Goal: Check status: Check status

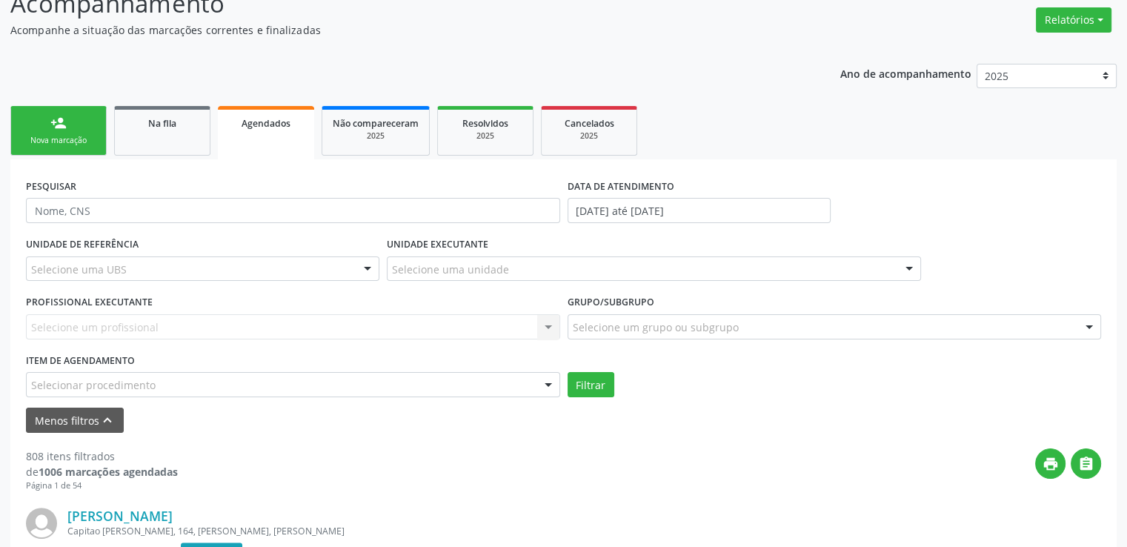
scroll to position [296, 0]
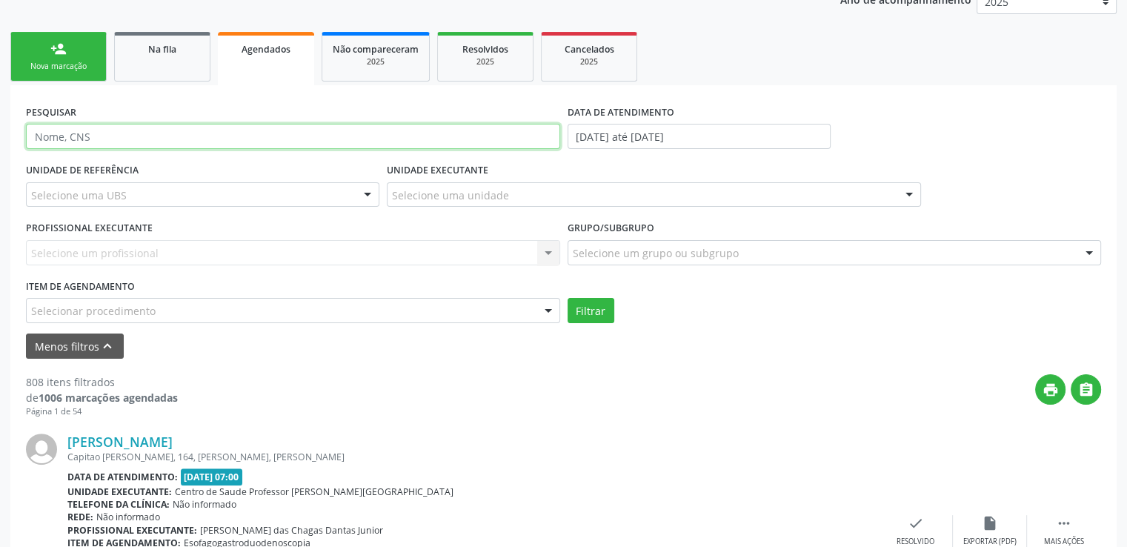
click at [167, 132] on input "text" at bounding box center [293, 136] width 534 height 25
type input "[PERSON_NAME]"
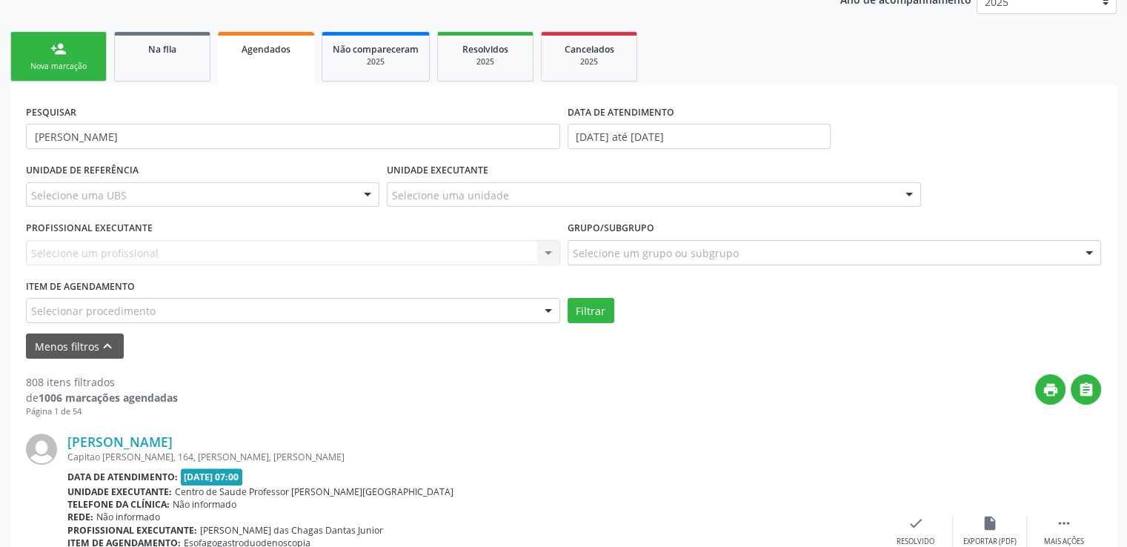
click at [246, 194] on div "Selecione uma UBS" at bounding box center [203, 194] width 354 height 25
type input "m"
click at [174, 193] on div "Selecione uma UBS" at bounding box center [203, 194] width 354 height 25
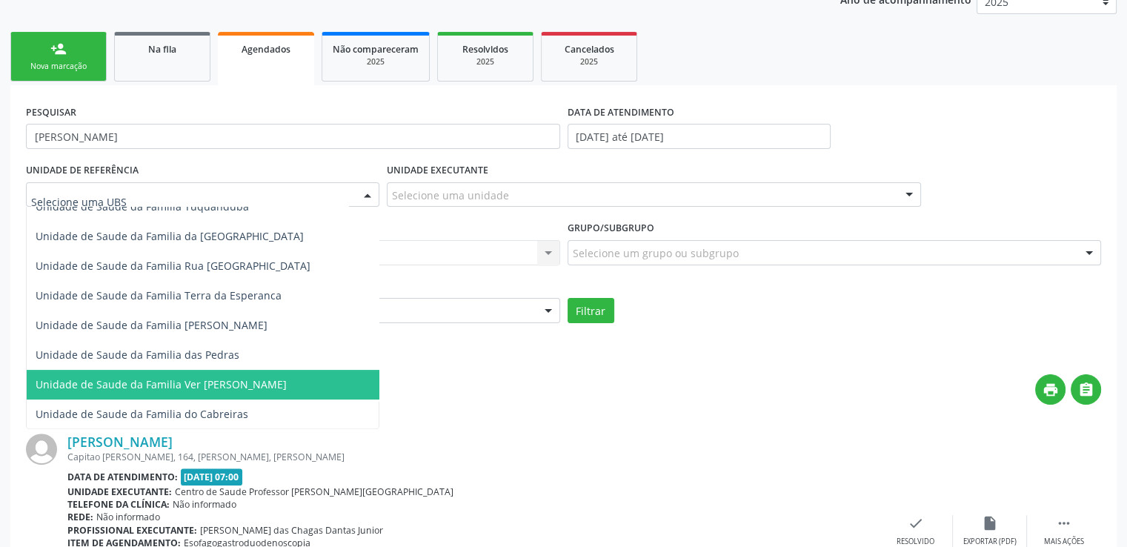
scroll to position [445, 0]
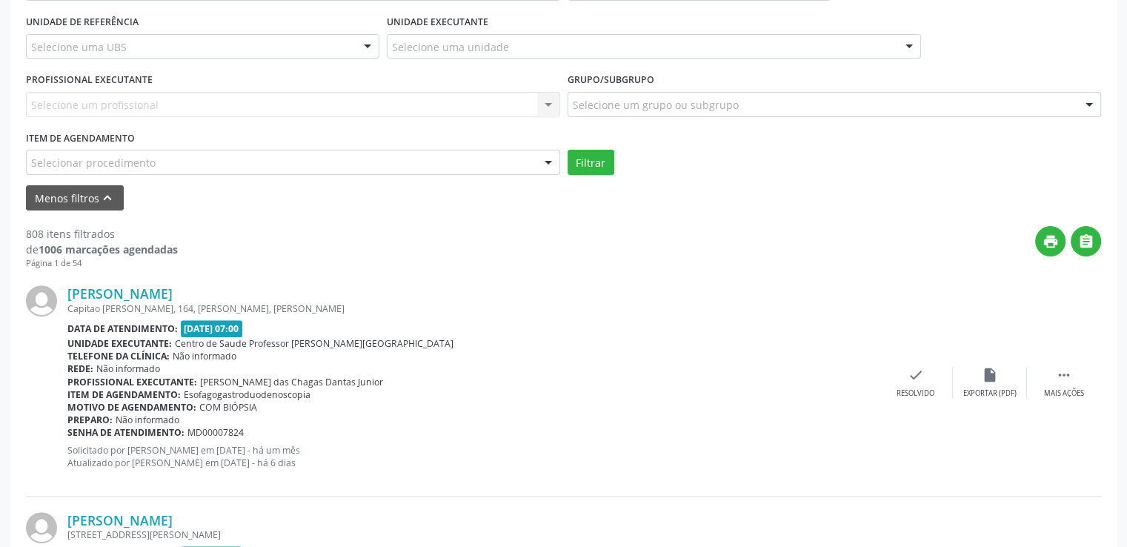
click at [489, 379] on div "Profissional executante: [PERSON_NAME] das Chagas Dantas Junior" at bounding box center [473, 382] width 812 height 13
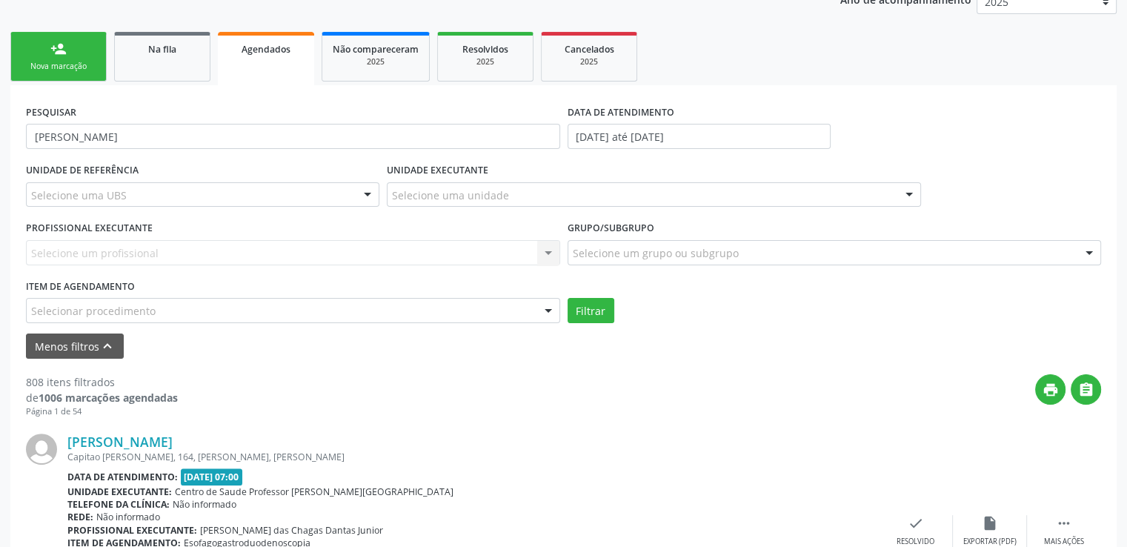
click at [609, 202] on div "Selecione uma unidade" at bounding box center [654, 194] width 534 height 25
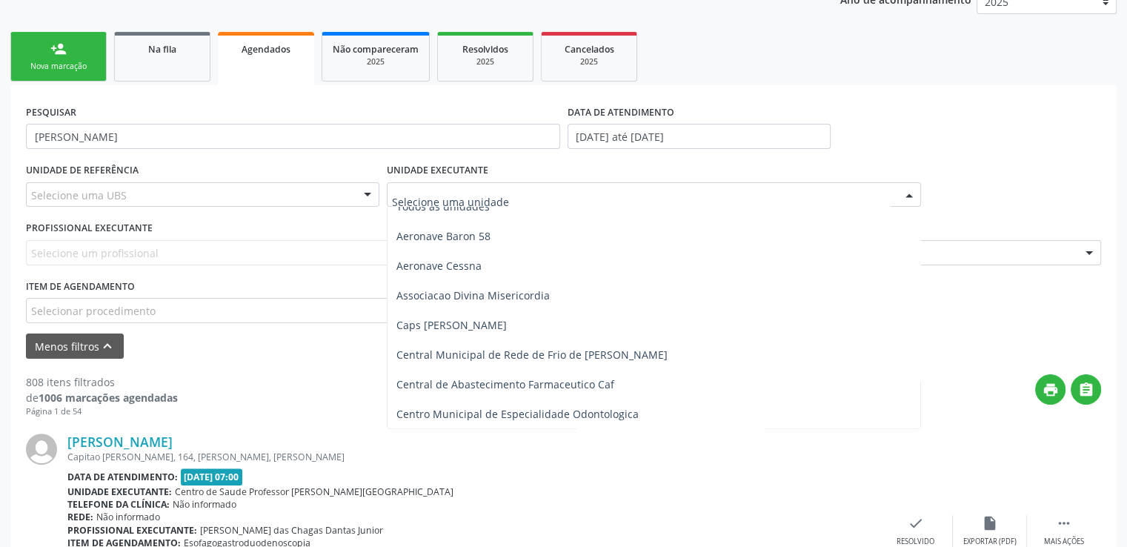
scroll to position [0, 0]
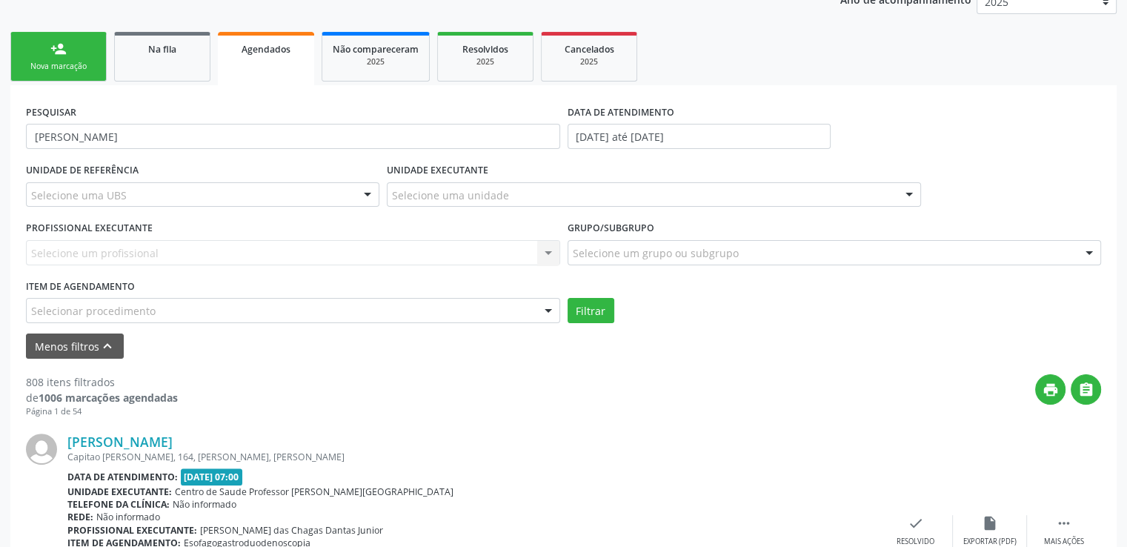
click at [243, 159] on div "UNIDADE DE REFERÊNCIA Selecione uma UBS Todas as UBS Unidade de Saude da Famili…" at bounding box center [202, 188] width 361 height 58
click at [255, 196] on div "Selecione uma UBS" at bounding box center [203, 194] width 354 height 25
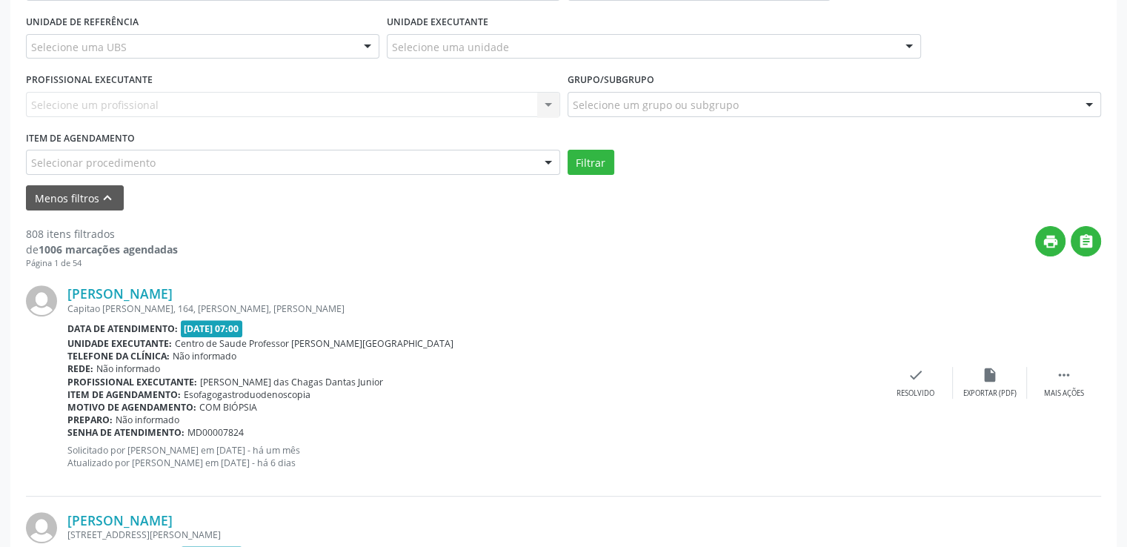
scroll to position [296, 0]
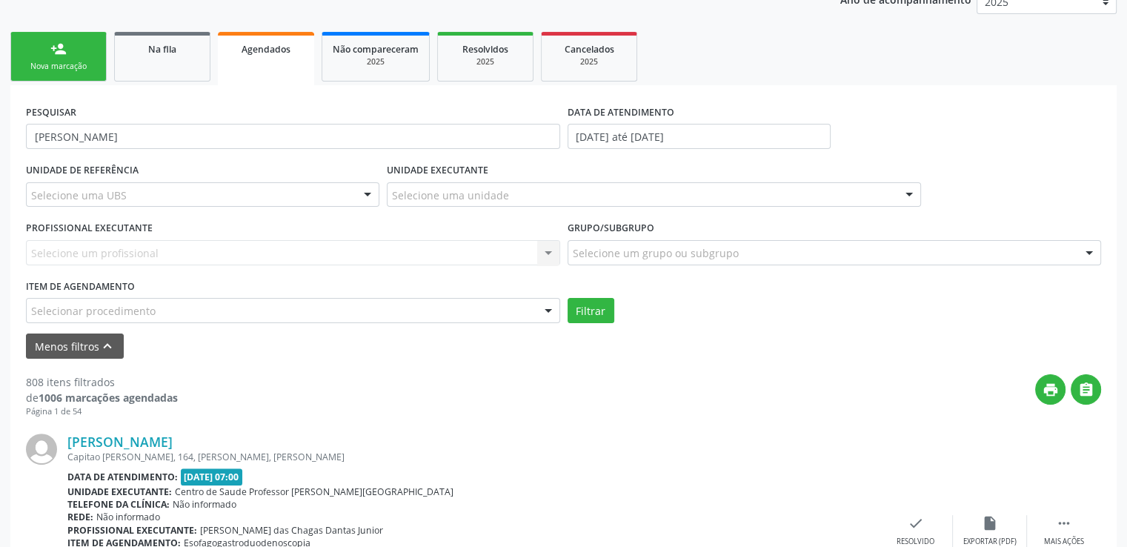
click at [141, 203] on div "Selecione uma UBS" at bounding box center [203, 194] width 354 height 25
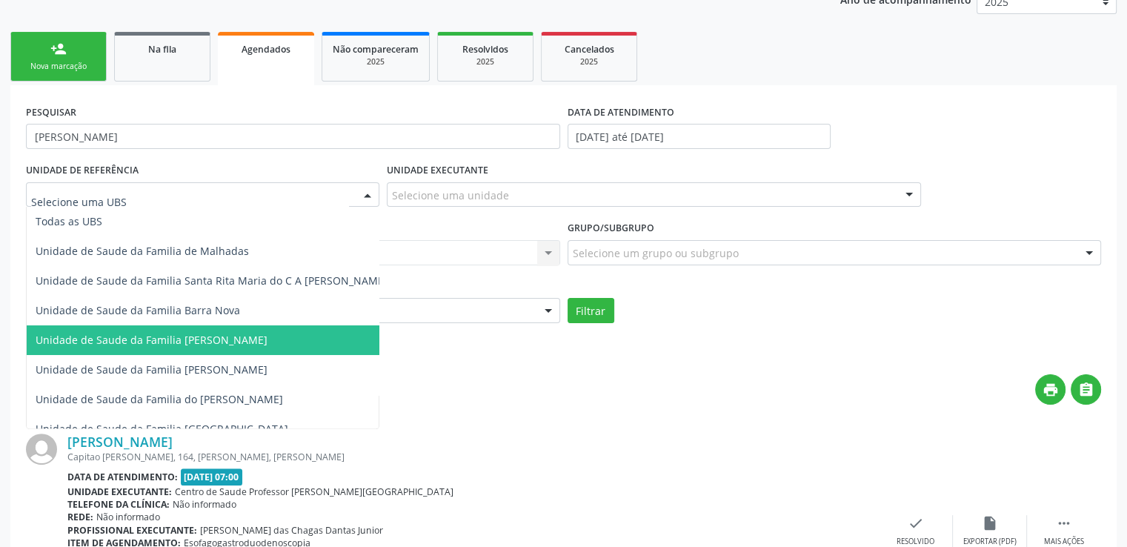
click at [263, 337] on span "Unidade de Saude da Familia [PERSON_NAME]" at bounding box center [212, 340] width 370 height 30
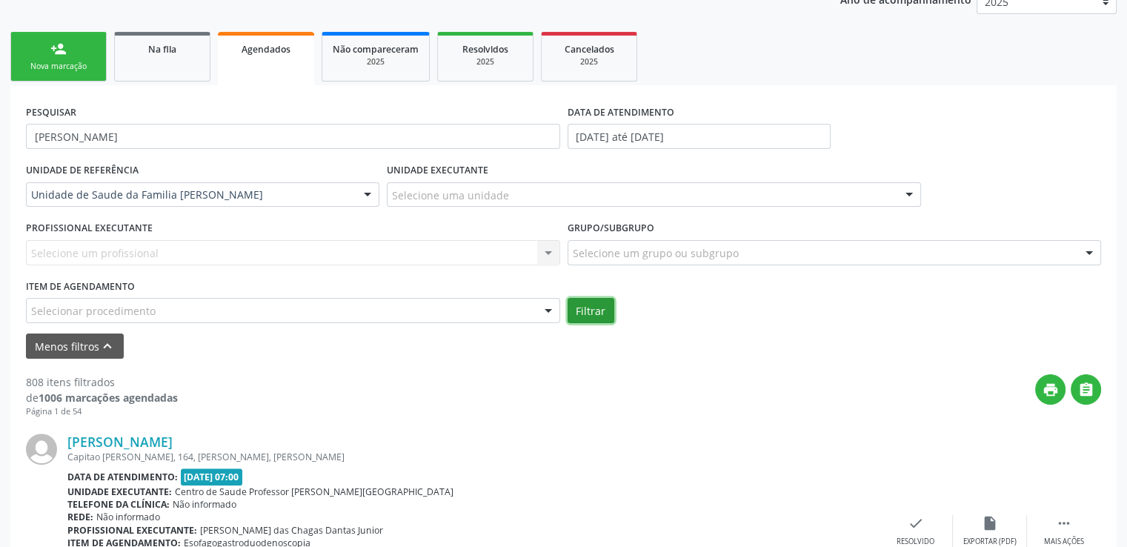
click at [596, 310] on button "Filtrar" at bounding box center [591, 310] width 47 height 25
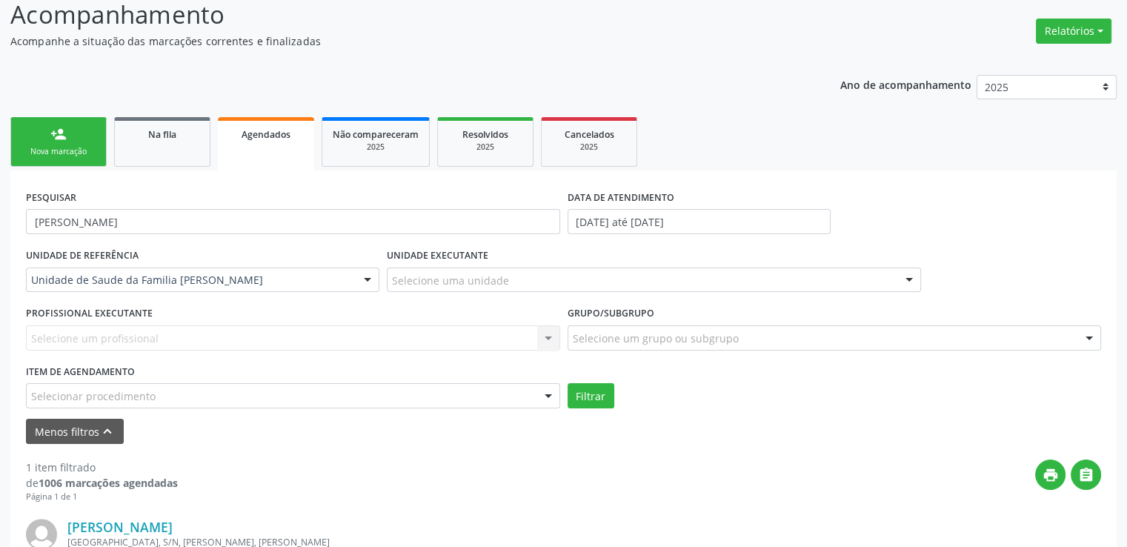
scroll to position [63, 0]
